Goal: Transaction & Acquisition: Subscribe to service/newsletter

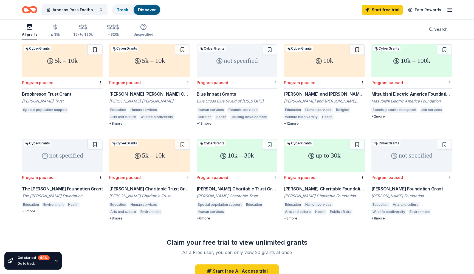
scroll to position [141, 0]
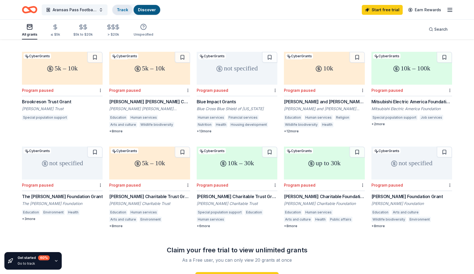
click at [122, 9] on link "Track" at bounding box center [122, 9] width 11 height 5
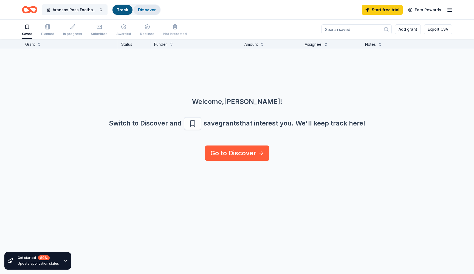
click at [151, 7] on div "Discover" at bounding box center [147, 10] width 27 height 10
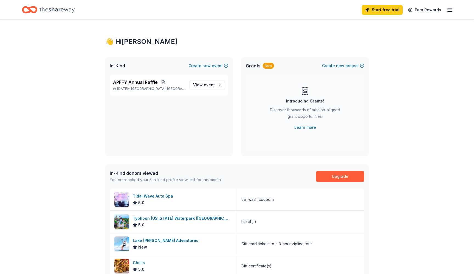
click at [397, 104] on div "👋 Hi Krystal In-Kind Create new event APFFY Annual Raffle Nov 02, 2025 • Aransa…" at bounding box center [237, 212] width 474 height 385
click at [349, 178] on link "Upgrade" at bounding box center [340, 176] width 48 height 11
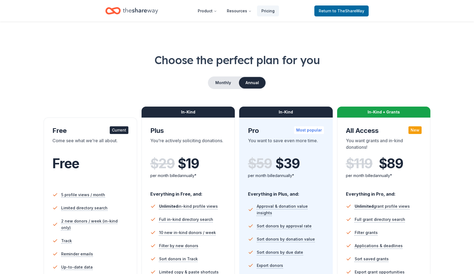
click at [326, 87] on div "Monthly Annual" at bounding box center [237, 82] width 430 height 13
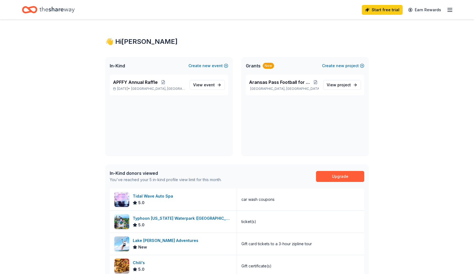
click at [58, 183] on div "👋 Hi Krystal In-Kind Create new event APFFY Annual Raffle Nov 02, 2025 • Aransa…" at bounding box center [237, 239] width 474 height 439
